Goal: Register for event/course

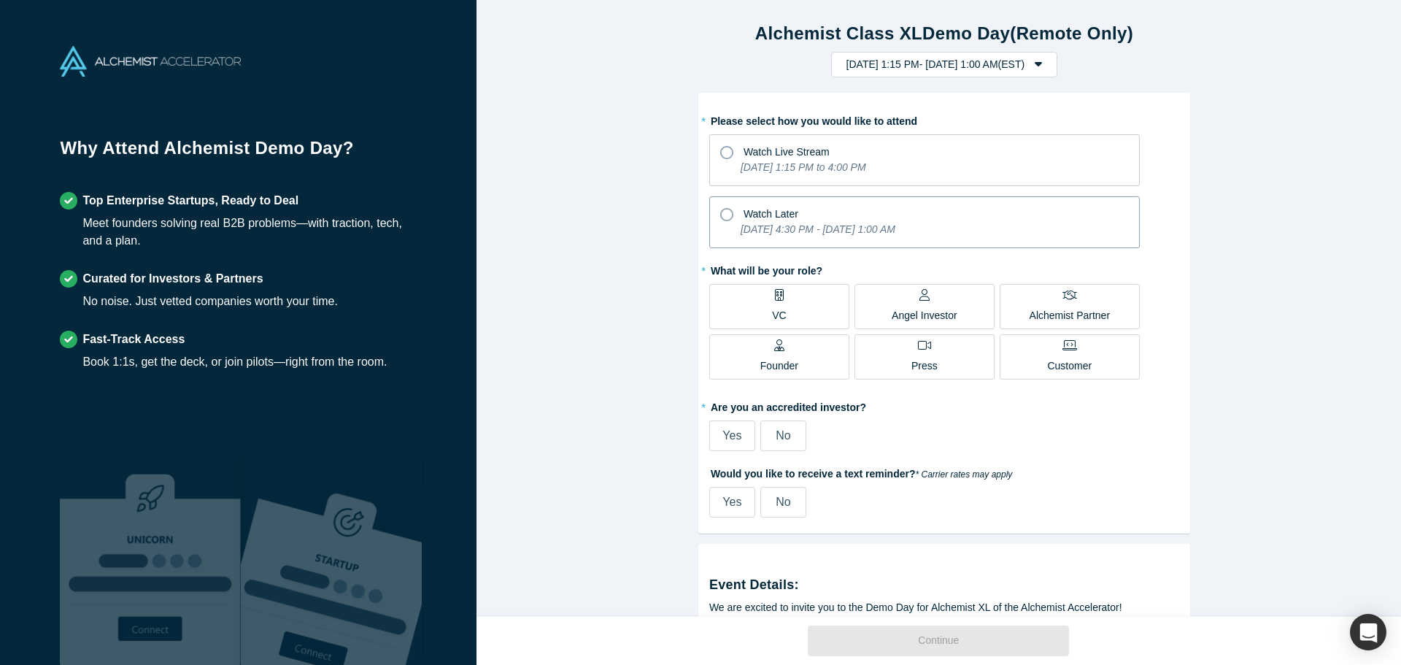
click at [895, 211] on div "Watch Later" at bounding box center [924, 212] width 409 height 20
click at [0, 0] on input "Watch Later [DATE] 4:30 PM - [DATE] 1:00 AM" at bounding box center [0, 0] width 0 height 0
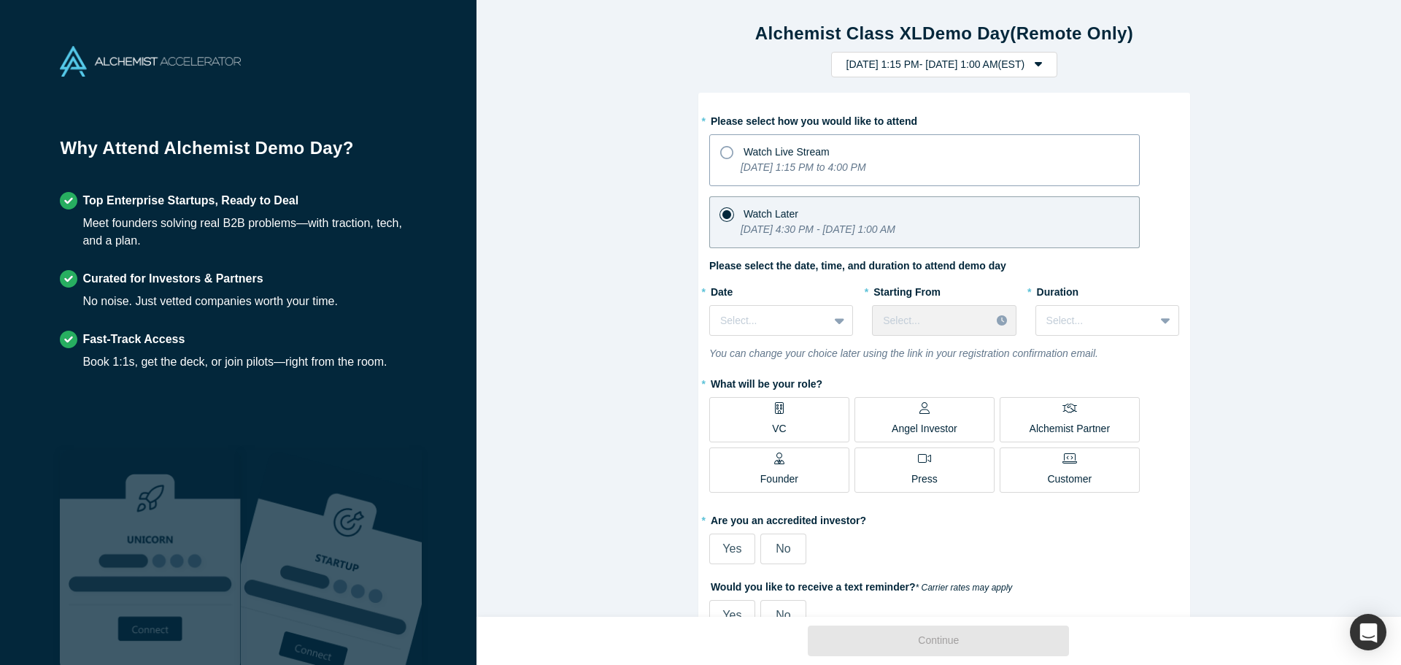
click at [866, 166] on icon "[DATE] 1:15 PM to 4:00 PM" at bounding box center [804, 167] width 126 height 12
click at [0, 0] on input "Watch Live Stream [DATE] 1:15 PM to 4:00 PM" at bounding box center [0, 0] width 0 height 0
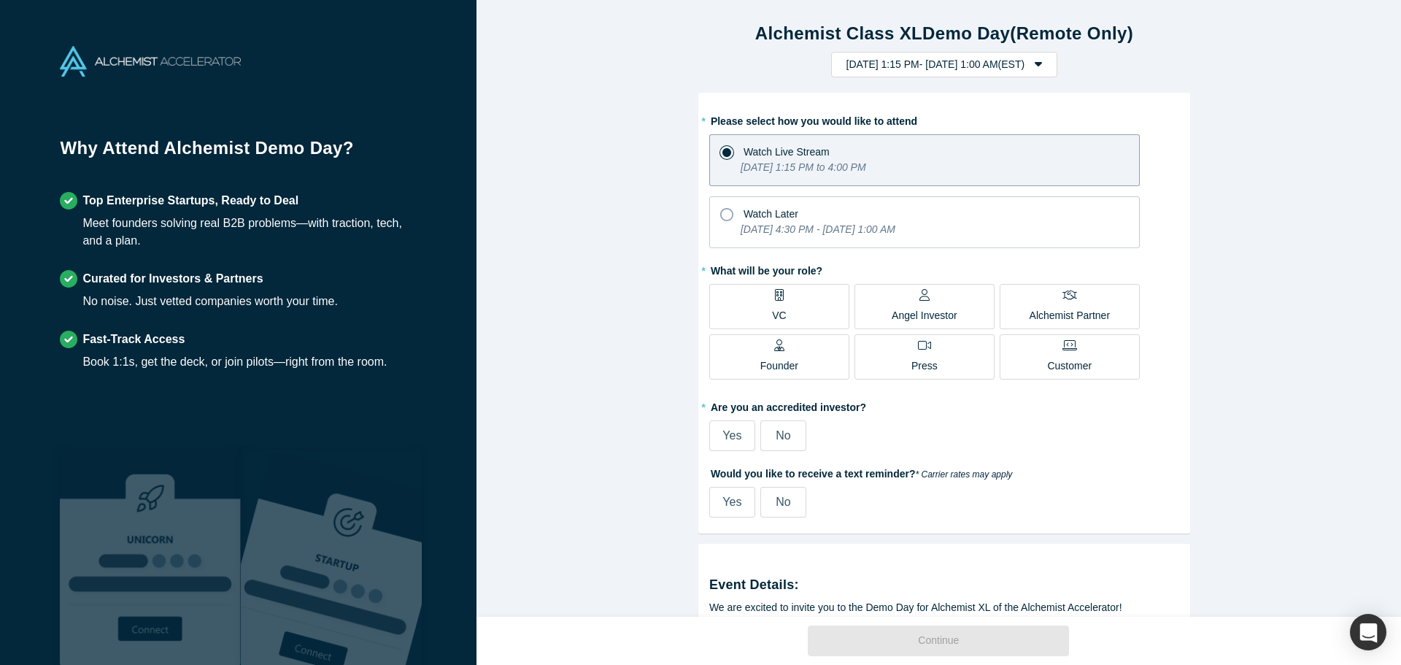
click at [830, 294] on label "VC" at bounding box center [779, 306] width 140 height 45
click at [0, 0] on input "VC" at bounding box center [0, 0] width 0 height 0
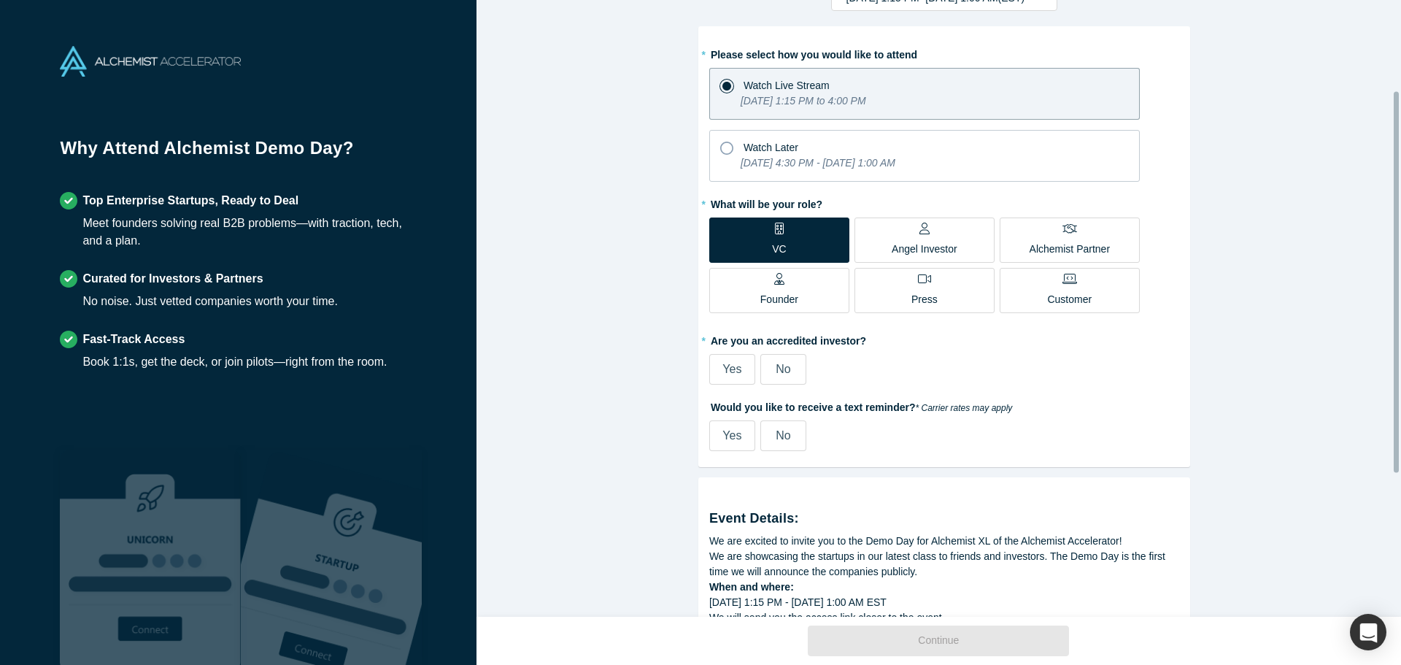
scroll to position [146, 0]
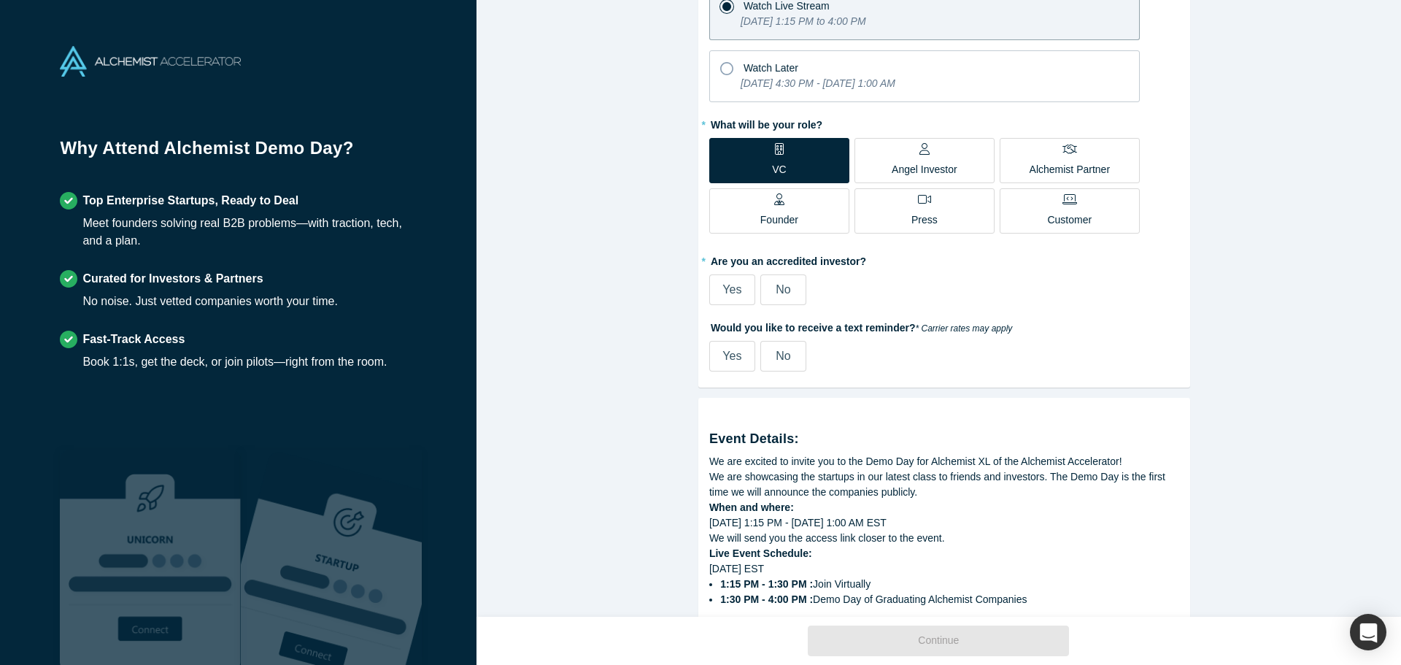
click at [742, 293] on label "Yes" at bounding box center [732, 289] width 46 height 31
click at [0, 0] on input "Yes" at bounding box center [0, 0] width 0 height 0
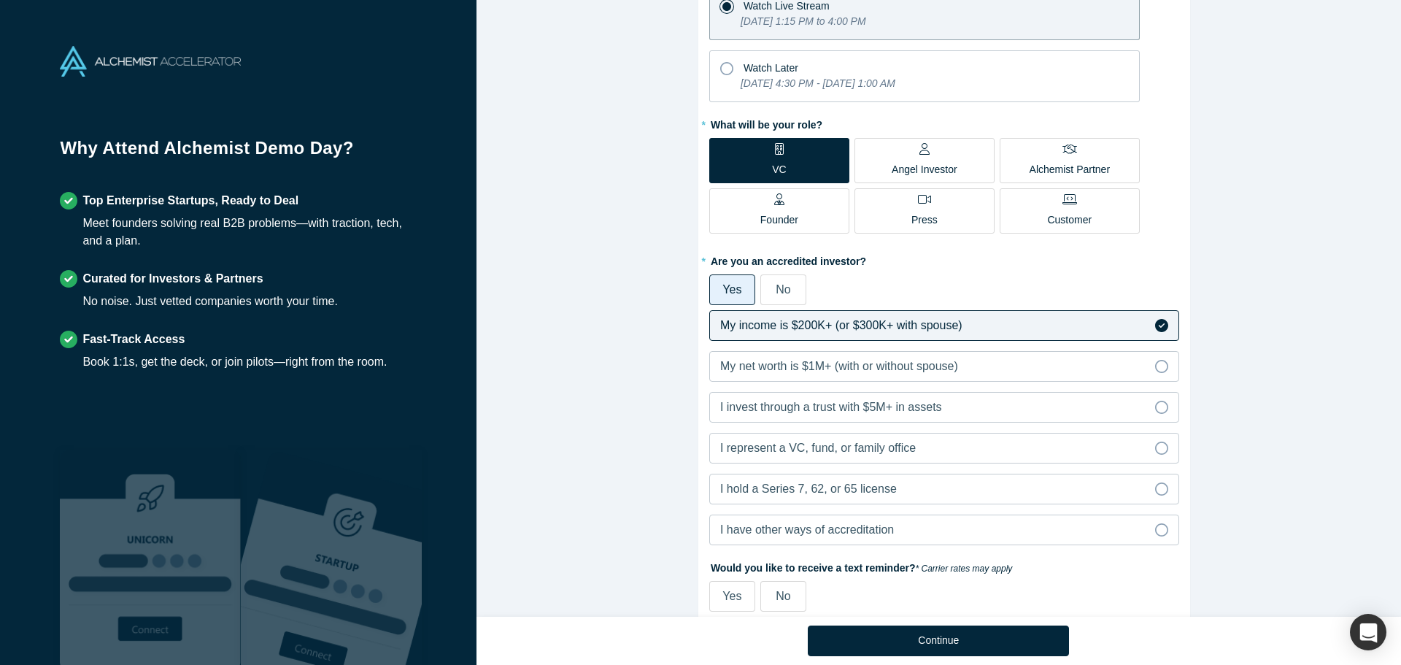
click at [768, 283] on label "No" at bounding box center [784, 289] width 46 height 31
click at [0, 0] on input "No" at bounding box center [0, 0] width 0 height 0
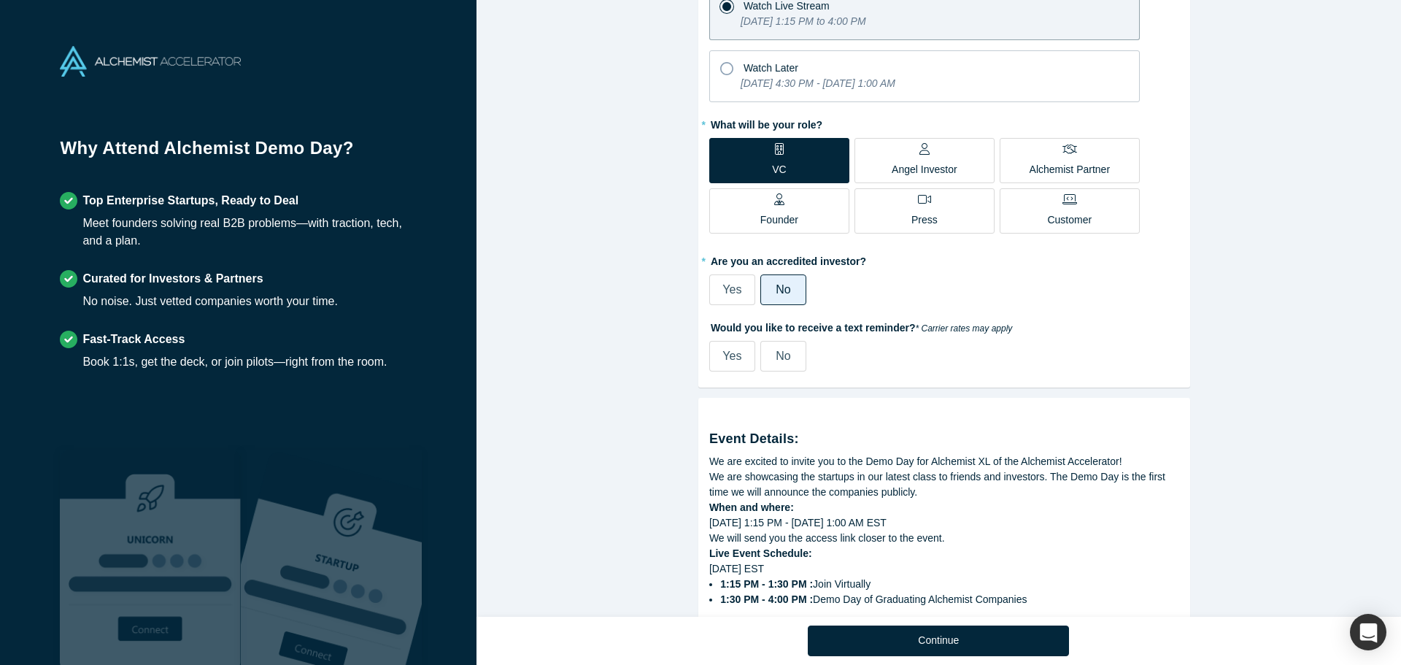
click at [788, 358] on label "No" at bounding box center [784, 356] width 46 height 31
click at [0, 0] on input "No" at bounding box center [0, 0] width 0 height 0
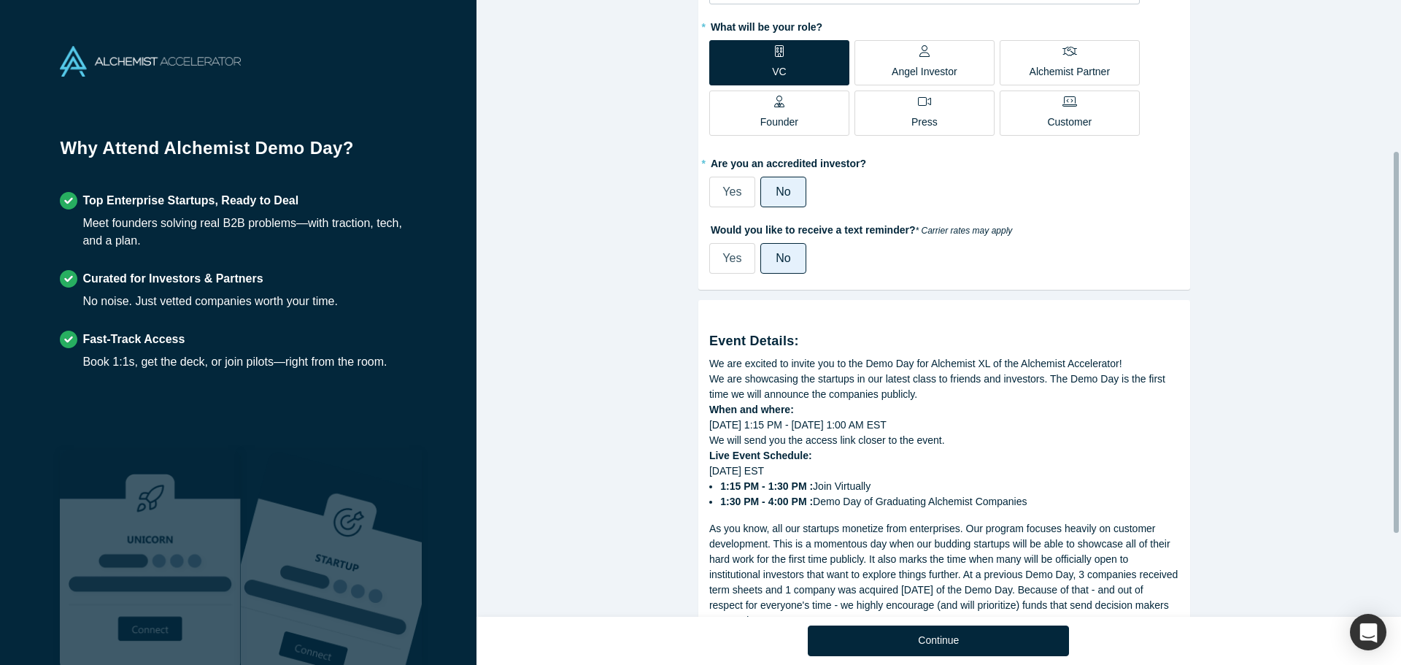
scroll to position [377, 0]
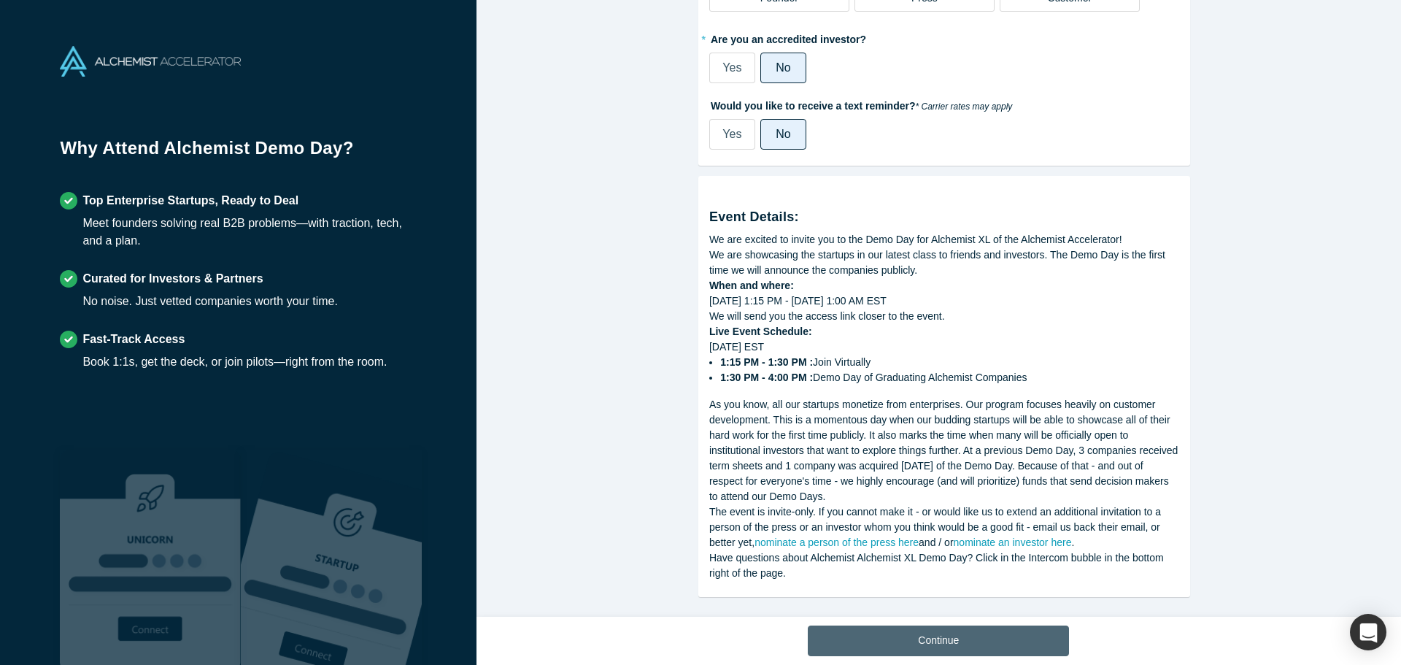
click at [973, 648] on button "Continue" at bounding box center [938, 640] width 261 height 31
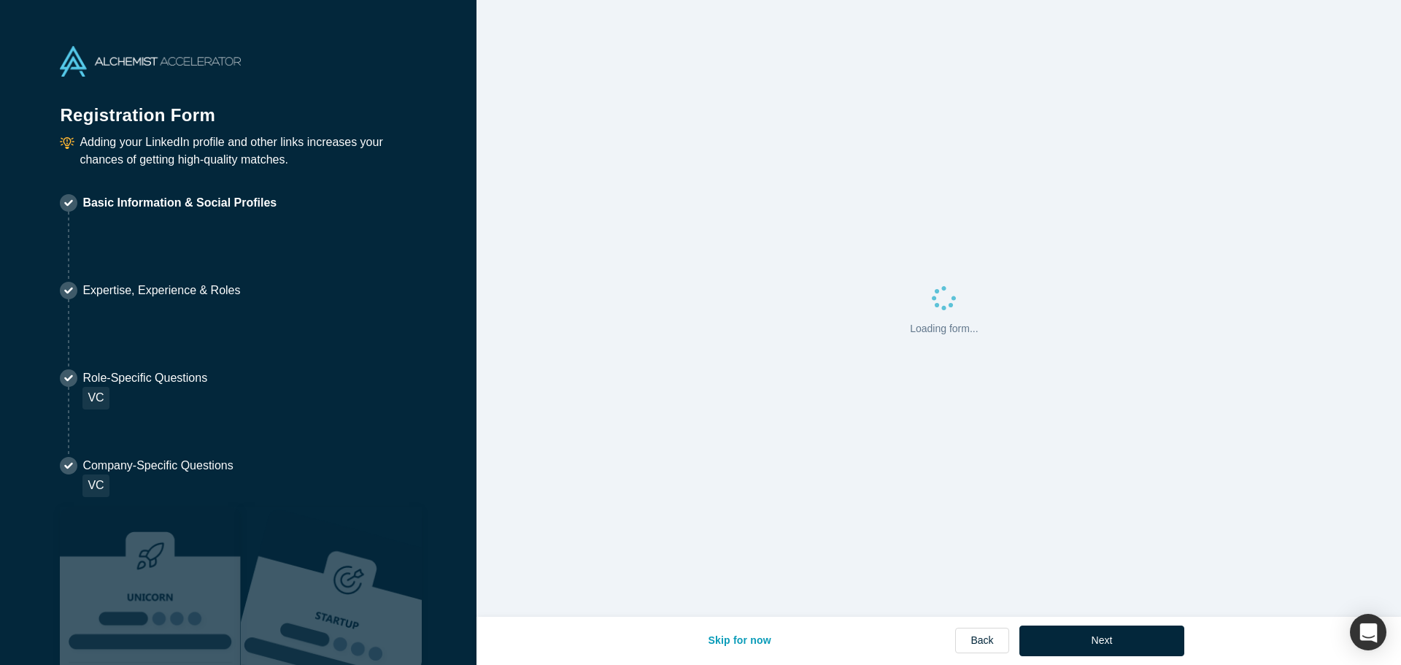
select select "US"
